Goal: Information Seeking & Learning: Learn about a topic

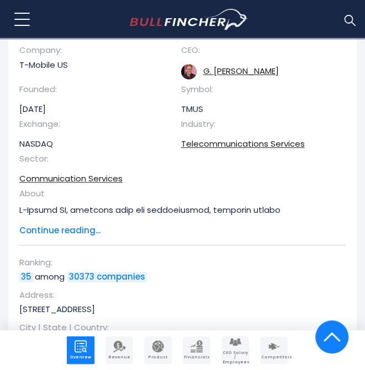
scroll to position [261, 0]
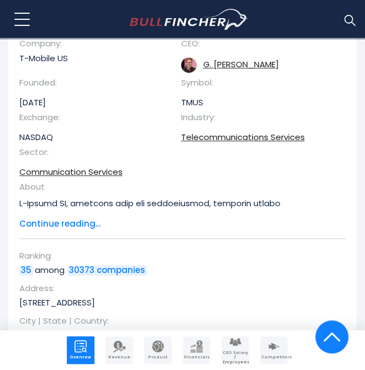
click at [65, 230] on div "T-Mobile US Overview Company: T-Mobile US CEO: G. Michael Sievert Founded: Sep …" at bounding box center [182, 221] width 326 height 417
click at [65, 222] on span "Continue reading..." at bounding box center [174, 224] width 310 height 13
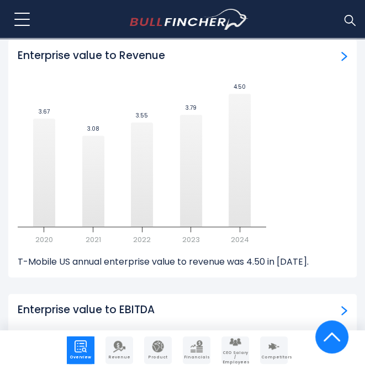
scroll to position [7512, 0]
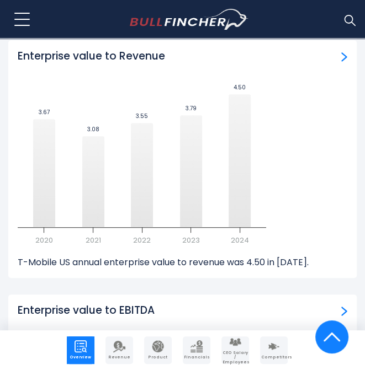
click at [137, 237] on icon "Created with Highcharts 12.1.2 3.67 ​ 3.67 3.08 ​ 3.08 3.55 ​ 3.55 3.79 ​ 3.79 …" at bounding box center [142, 163] width 248 height 166
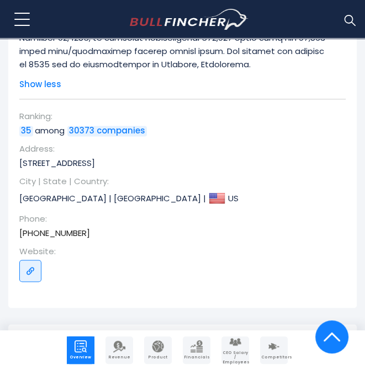
scroll to position [587, 0]
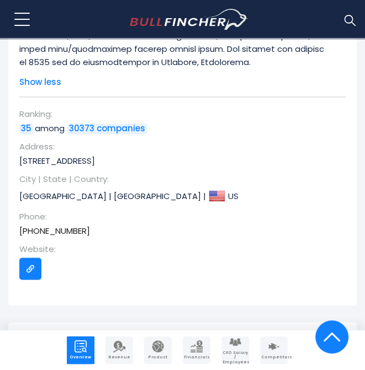
click at [31, 271] on img "Go to link" at bounding box center [30, 268] width 9 height 9
click at [146, 22] on img "Go to homepage" at bounding box center [189, 19] width 119 height 21
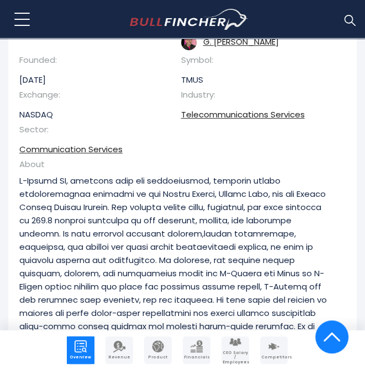
scroll to position [0, 0]
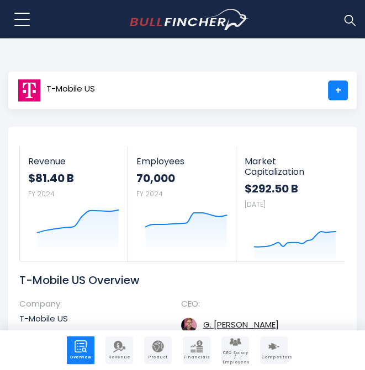
click at [75, 88] on span "T-Mobile US" at bounding box center [70, 88] width 49 height 9
click at [75, 90] on span "T-Mobile US" at bounding box center [70, 88] width 49 height 9
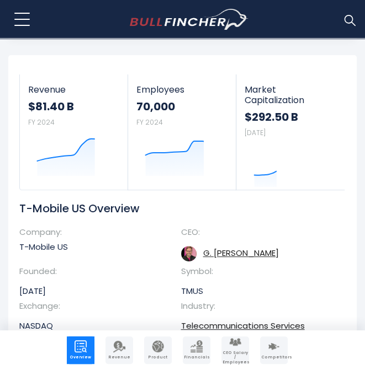
scroll to position [71, 0]
